Goal: Navigation & Orientation: Find specific page/section

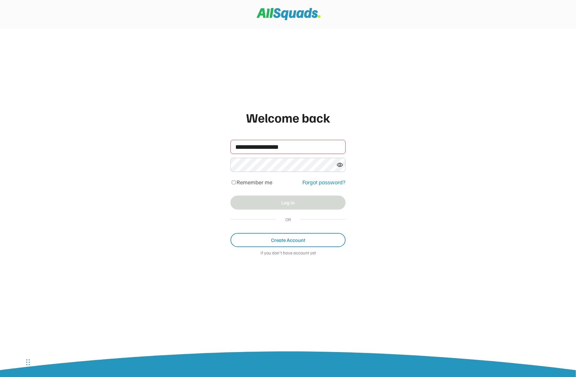
type input "**********"
click at [253, 203] on button "Log in" at bounding box center [288, 202] width 115 height 14
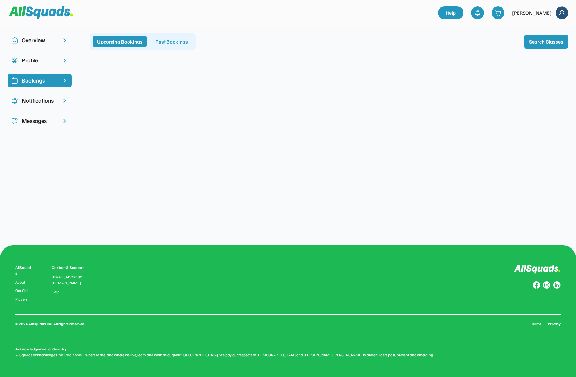
click at [45, 39] on div "Overview" at bounding box center [40, 40] width 36 height 9
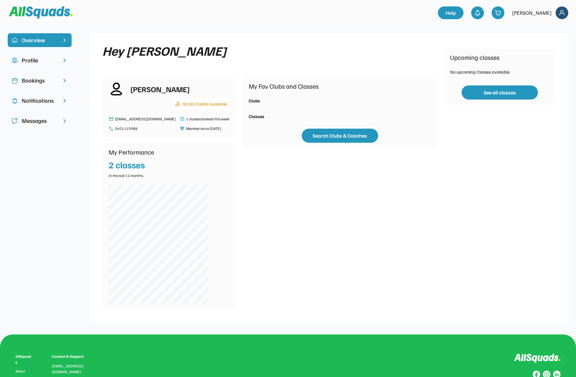
click at [33, 100] on div "Notifications" at bounding box center [40, 100] width 36 height 9
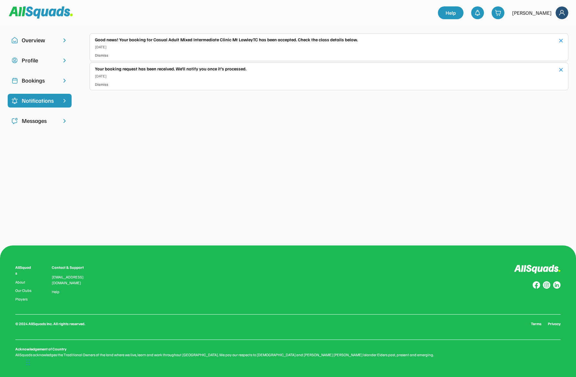
click at [26, 122] on div "Messages" at bounding box center [40, 120] width 36 height 9
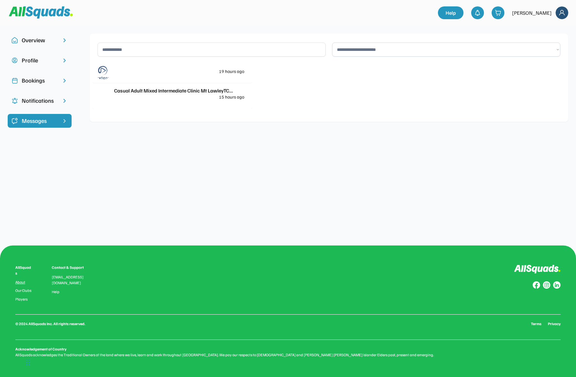
click at [21, 280] on link "About" at bounding box center [23, 282] width 17 height 4
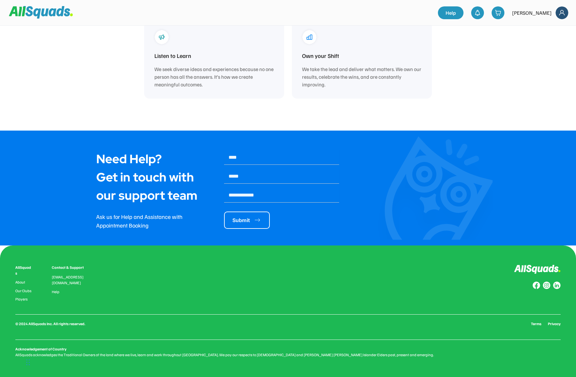
scroll to position [412, 0]
